Goal: Find specific fact: Find contact information

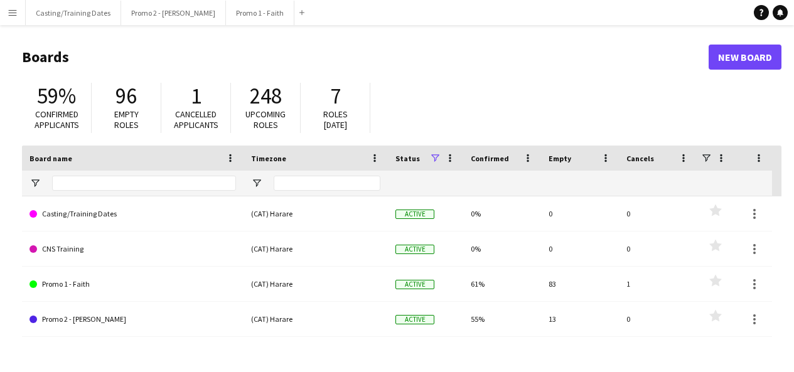
click at [13, 11] on app-icon "Menu" at bounding box center [13, 13] width 10 height 10
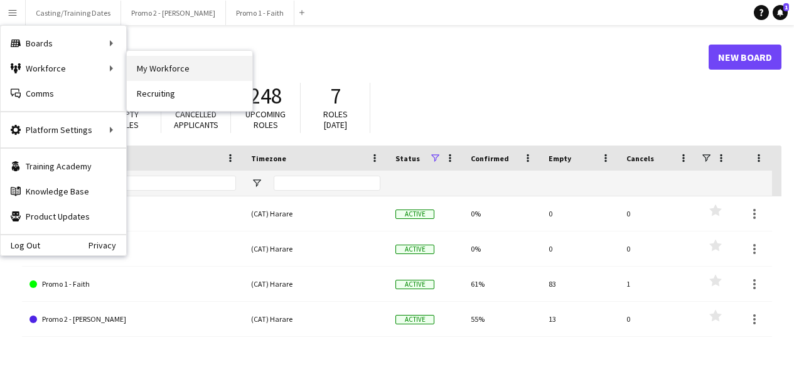
click at [158, 63] on link "My Workforce" at bounding box center [189, 68] width 125 height 25
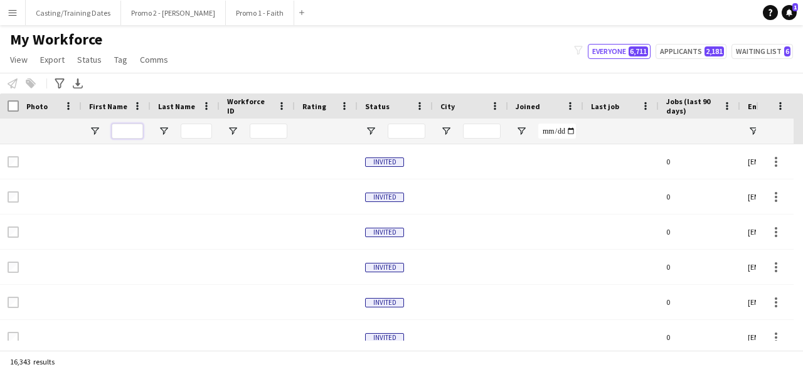
click at [124, 129] on input "First Name Filter Input" at bounding box center [127, 131] width 31 height 15
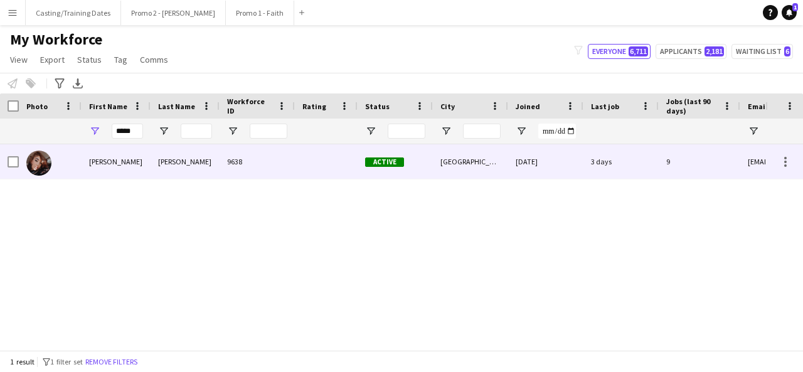
click at [128, 158] on div "[PERSON_NAME]" at bounding box center [116, 161] width 69 height 35
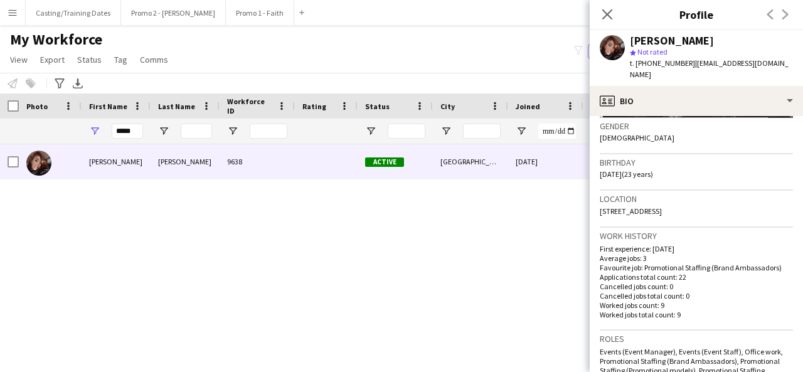
scroll to position [197, 0]
drag, startPoint x: 600, startPoint y: 199, endPoint x: 748, endPoint y: 201, distance: 147.4
click at [748, 201] on div "Location [STREET_ADDRESS]" at bounding box center [696, 208] width 193 height 36
copy span "[STREET_ADDRESS]"
click at [140, 130] on input "*****" at bounding box center [127, 131] width 31 height 15
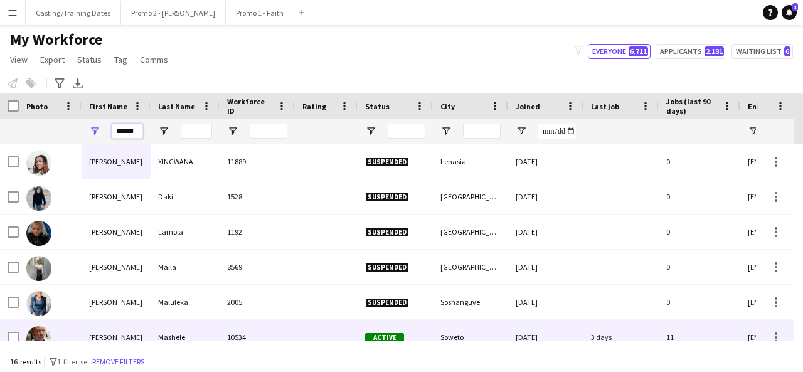
type input "******"
click at [176, 327] on div "Mashele" at bounding box center [185, 337] width 69 height 35
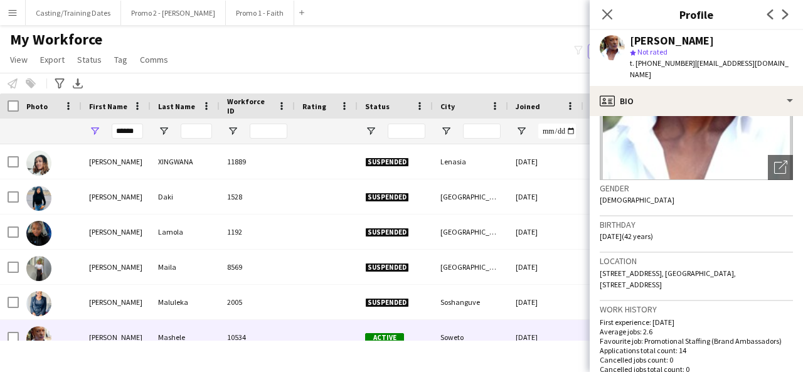
scroll to position [135, 0]
drag, startPoint x: 599, startPoint y: 262, endPoint x: 760, endPoint y: 283, distance: 162.0
click at [760, 283] on app-crew-profile-bio "chevron-left chevron-right Open photos pop-in Gender [DEMOGRAPHIC_DATA] Birthda…" at bounding box center [696, 244] width 213 height 256
copy span "[STREET_ADDRESS], [GEOGRAPHIC_DATA], [STREET_ADDRESS]"
